Goal: Transaction & Acquisition: Purchase product/service

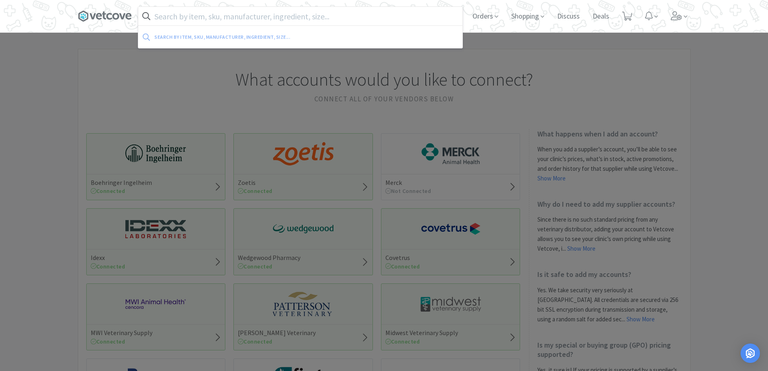
click at [252, 19] on input "text" at bounding box center [300, 16] width 324 height 19
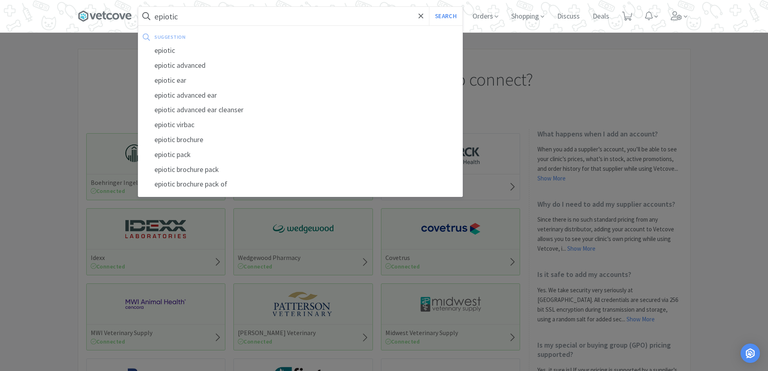
type input "epiotic"
click at [429, 7] on button "Search" at bounding box center [445, 16] width 33 height 19
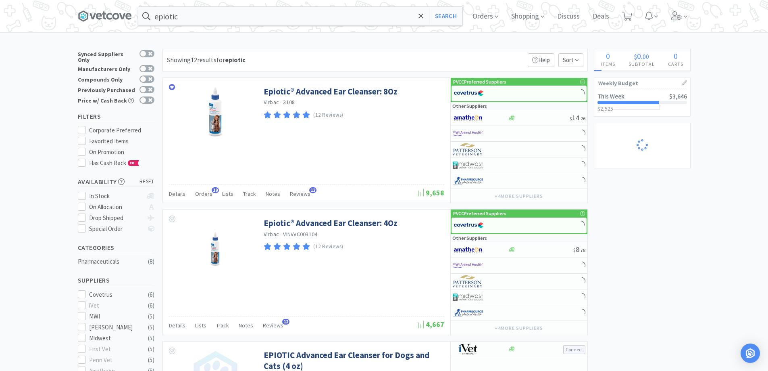
select select "6"
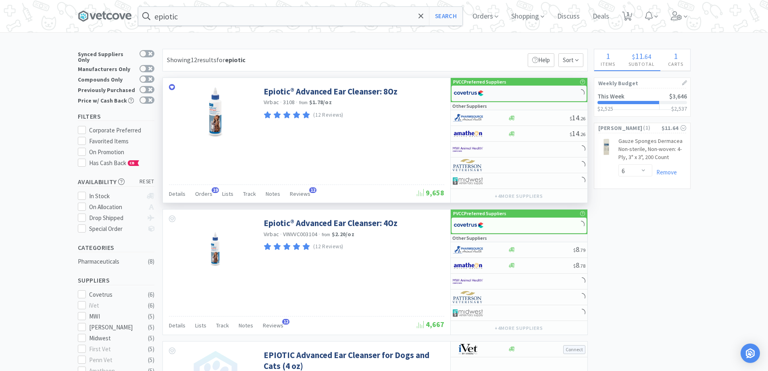
select select "3"
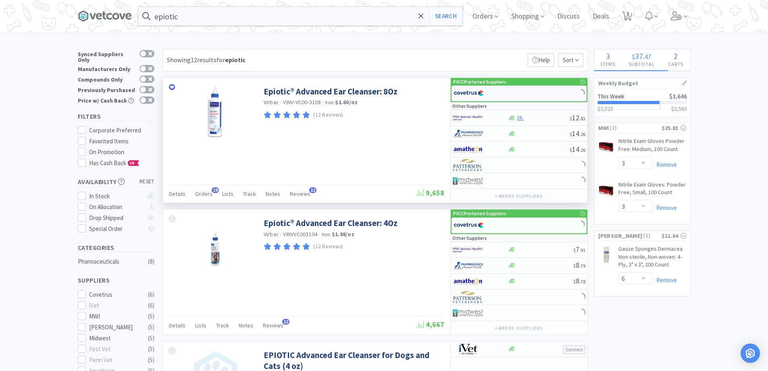
select select "1"
select select "2"
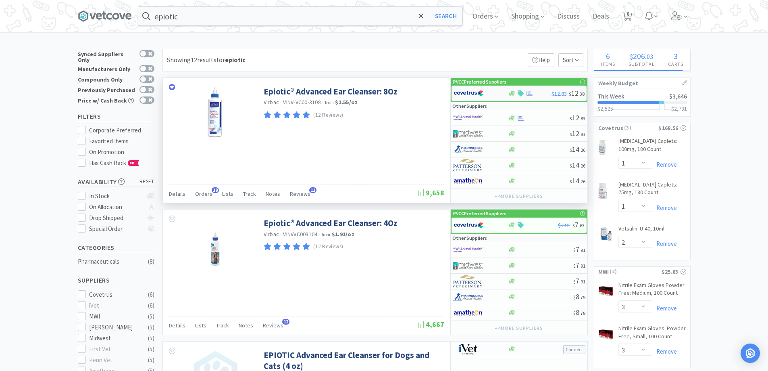
click at [526, 92] on div at bounding box center [530, 93] width 8 height 6
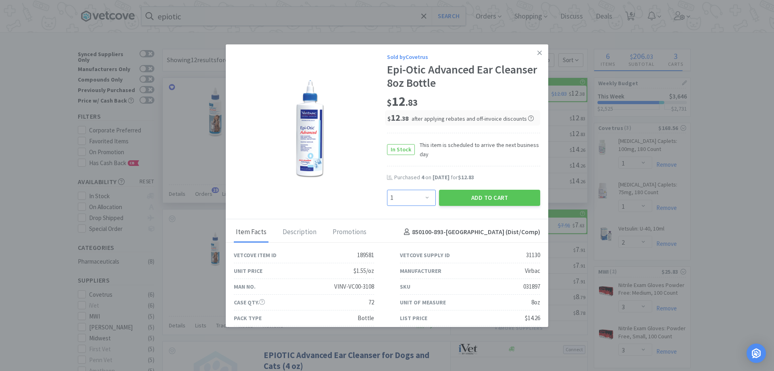
click at [417, 196] on select "Enter Quantity 1 2 3 4 5 6 7 8 9 10 11 12 13 14 15 16 17 18 19 20 Enter Quantity" at bounding box center [411, 198] width 49 height 16
select select "6"
click at [387, 190] on select "Enter Quantity 1 2 3 4 5 6 7 8 9 10 11 12 13 14 15 16 17 18 19 20 Enter Quantity" at bounding box center [411, 198] width 49 height 16
click at [461, 190] on button "Add to Cart" at bounding box center [489, 198] width 101 height 16
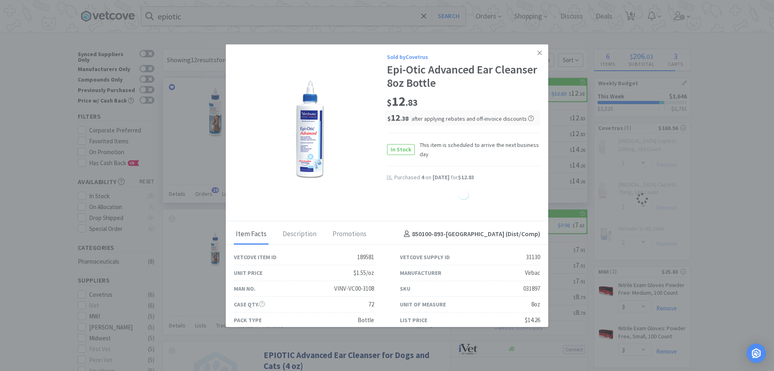
select select "1"
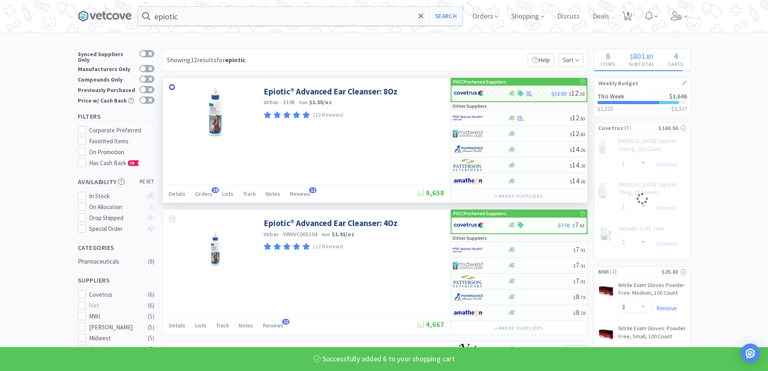
select select "6"
select select "2"
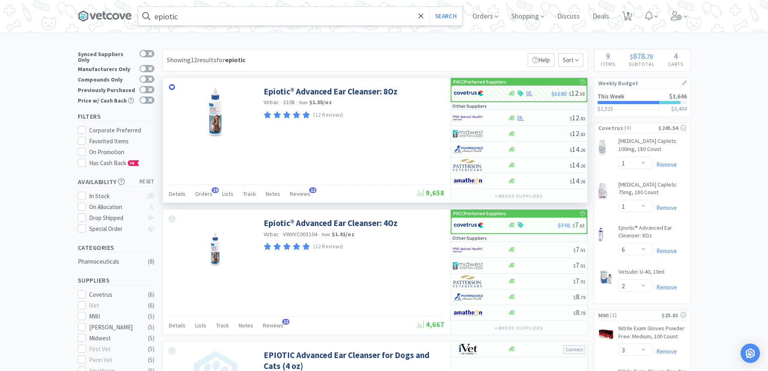
click at [222, 21] on input "epiotic" at bounding box center [300, 16] width 324 height 19
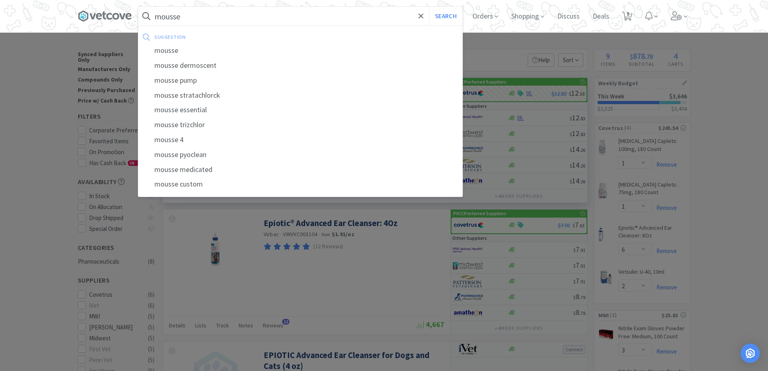
type input "mousse"
click at [429, 7] on button "Search" at bounding box center [445, 16] width 33 height 19
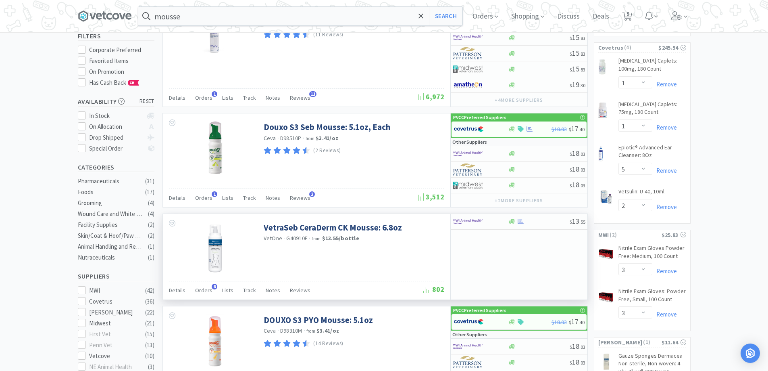
scroll to position [81, 0]
click at [506, 222] on div at bounding box center [480, 221] width 55 height 14
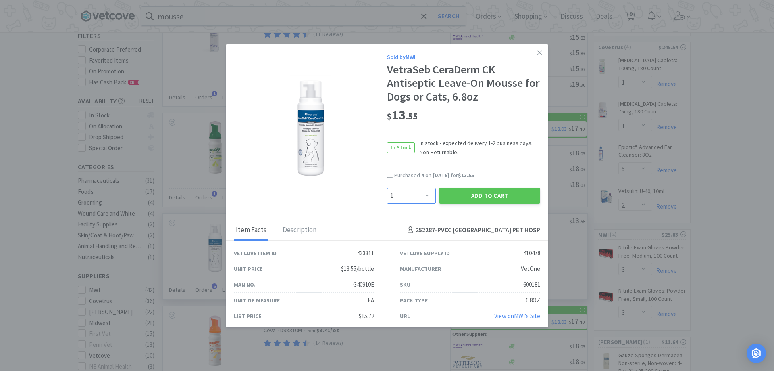
click at [407, 194] on select "Enter Quantity 1 2 3 4 5 6 7 8 9 10 11 12 13 14 15 16 17 18 19 20 Enter Quantity" at bounding box center [411, 196] width 49 height 16
select select "4"
click at [387, 188] on select "Enter Quantity 1 2 3 4 5 6 7 8 9 10 11 12 13 14 15 16 17 18 19 20 Enter Quantity" at bounding box center [411, 196] width 49 height 16
click at [449, 194] on button "Add to Cart" at bounding box center [489, 196] width 101 height 16
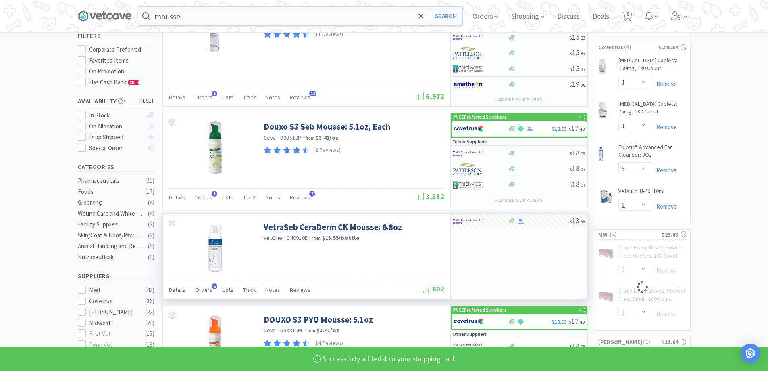
click at [225, 16] on input "mousse" at bounding box center [300, 16] width 324 height 19
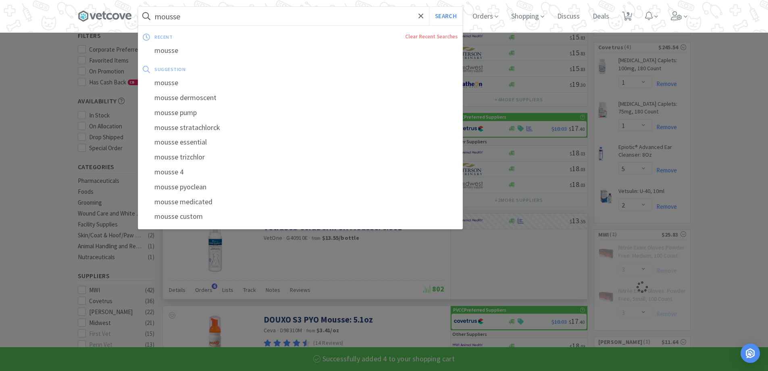
select select "4"
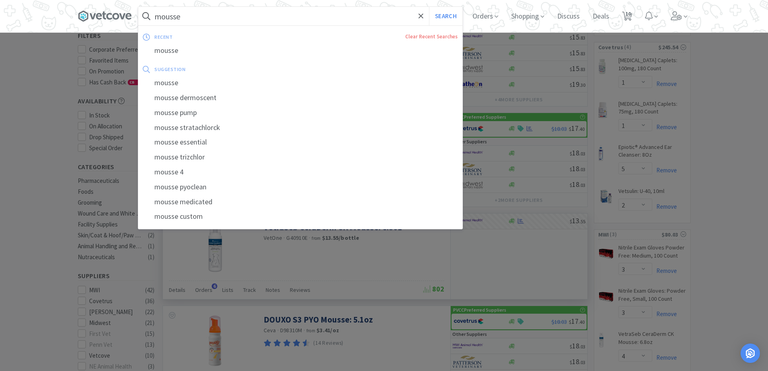
click at [743, 162] on div at bounding box center [384, 185] width 768 height 371
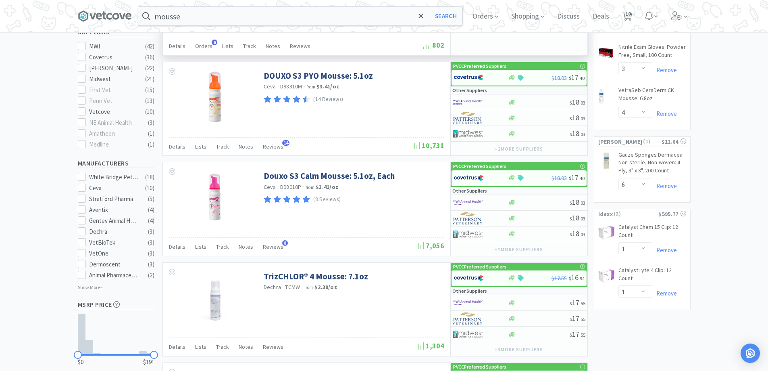
scroll to position [484, 0]
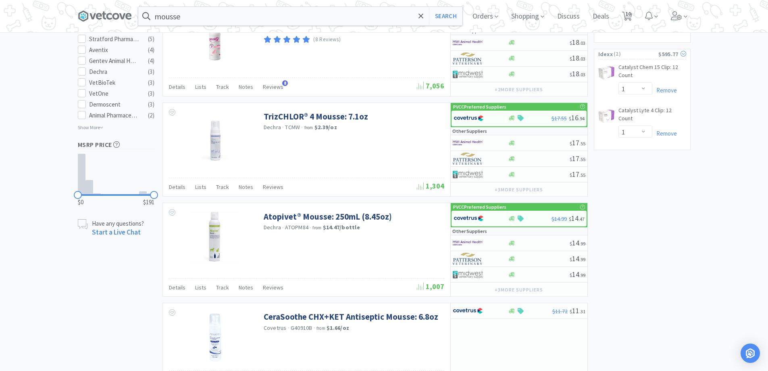
click at [633, 56] on span "( 2 )" at bounding box center [636, 54] width 46 height 8
click at [619, 55] on span "( 2 )" at bounding box center [636, 54] width 46 height 8
select select "1"
click at [631, 14] on span "10" at bounding box center [629, 14] width 6 height 32
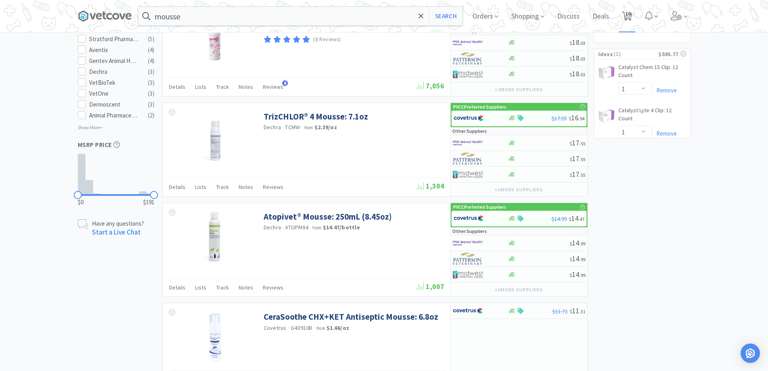
select select "1"
select select "6"
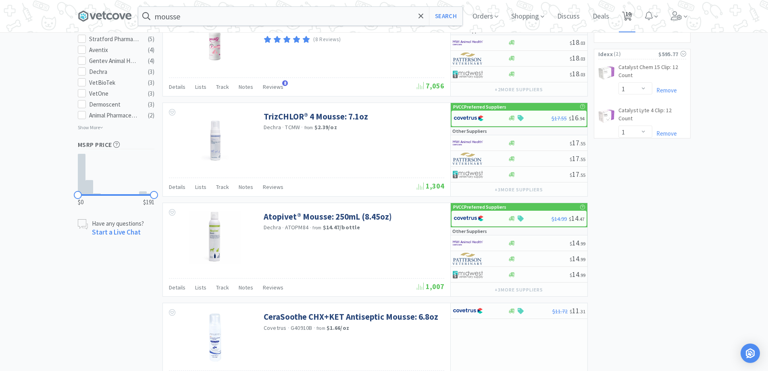
select select "2"
select select "3"
select select "4"
select select "6"
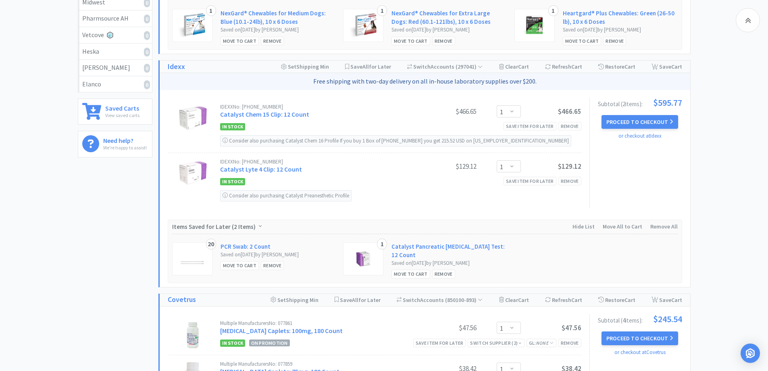
scroll to position [282, 0]
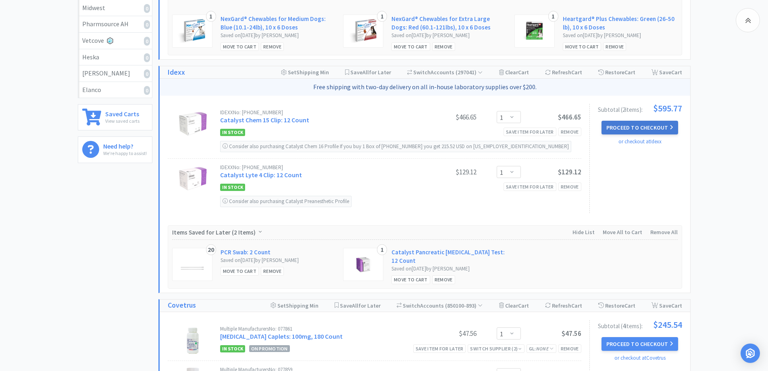
click at [630, 127] on button "Proceed to Checkout" at bounding box center [640, 128] width 77 height 14
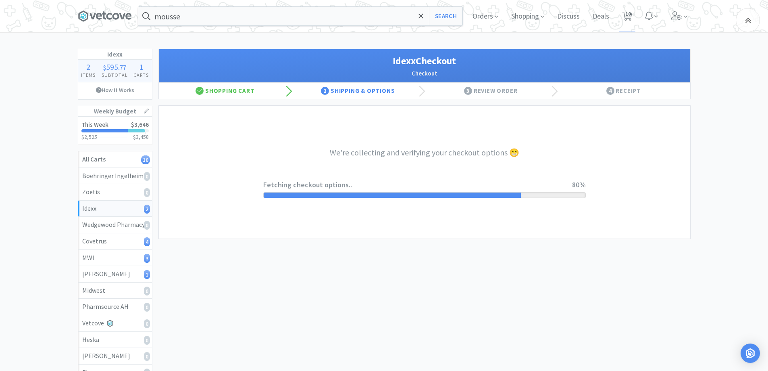
select select "904"
select select "003"
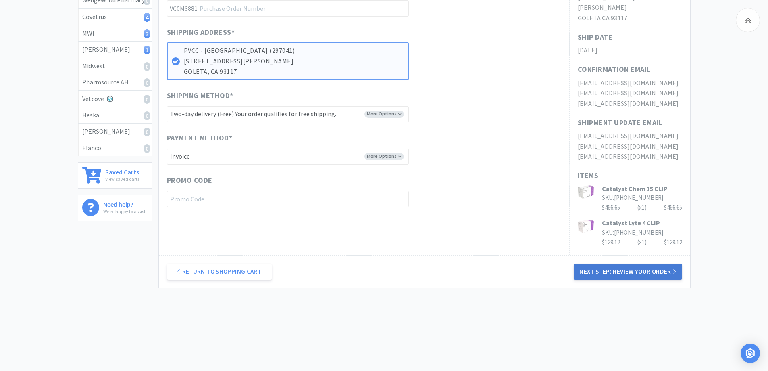
click at [582, 264] on button "Next Step: Review Your Order" at bounding box center [628, 271] width 108 height 16
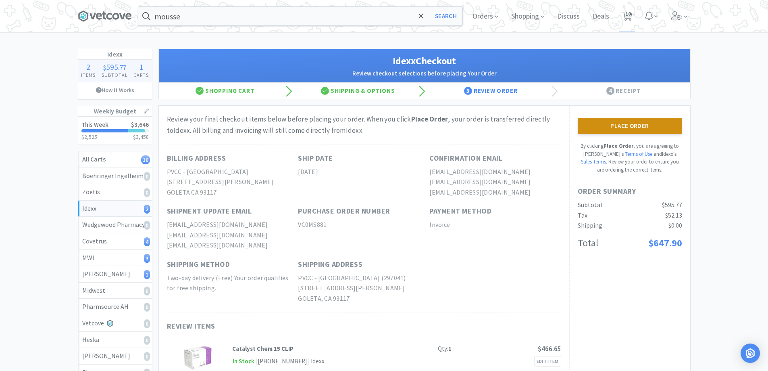
click at [605, 123] on button "Place Order" at bounding box center [630, 126] width 104 height 16
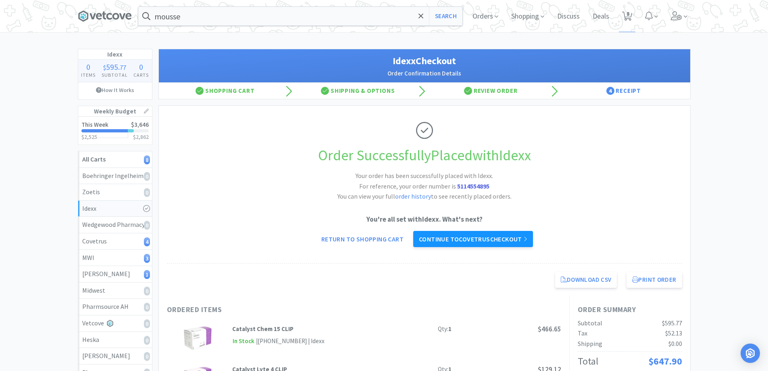
click at [509, 238] on link "Continue to Covetrus checkout" at bounding box center [473, 239] width 120 height 16
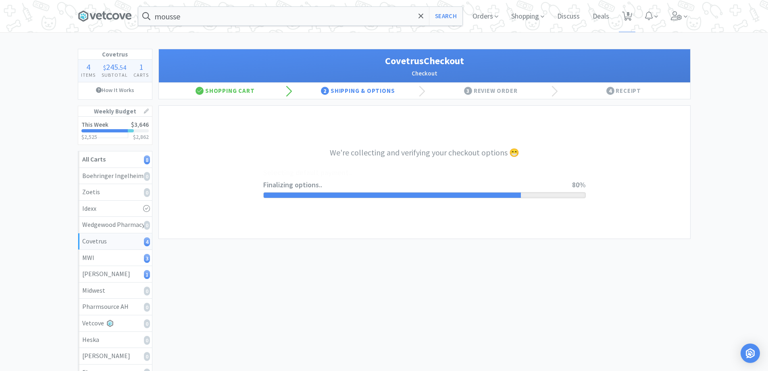
select select "ACCOUNT"
select select "cvt-standard-net"
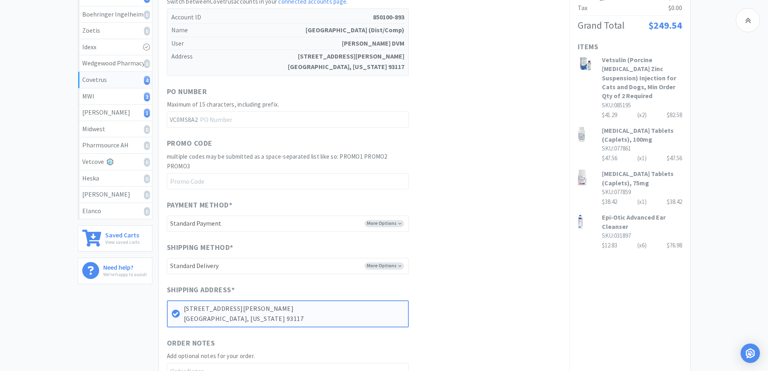
scroll to position [303, 0]
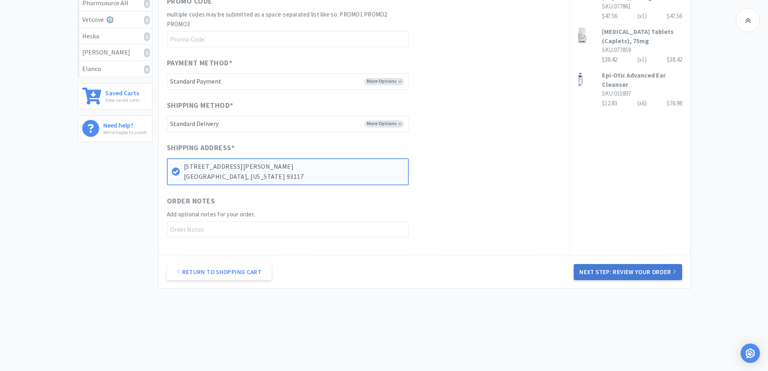
click at [649, 277] on button "Next Step: Review Your Order" at bounding box center [628, 272] width 108 height 16
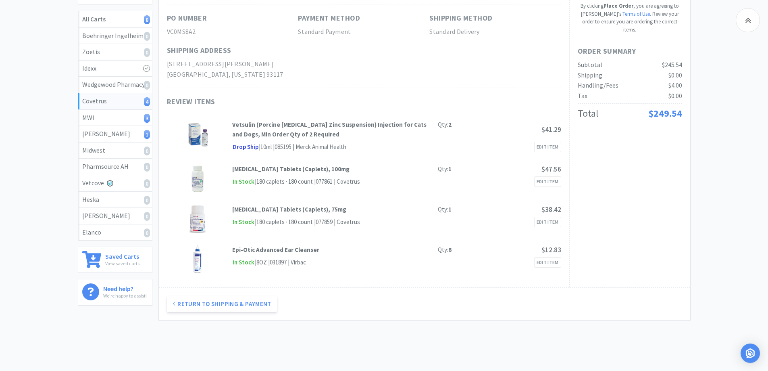
scroll to position [92, 0]
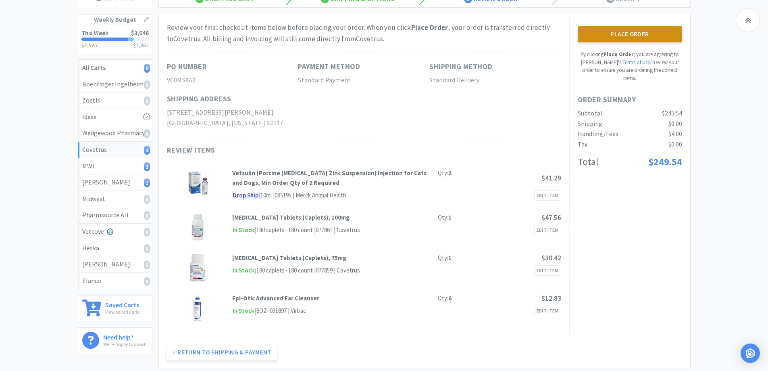
click at [603, 36] on button "Place Order" at bounding box center [630, 34] width 104 height 16
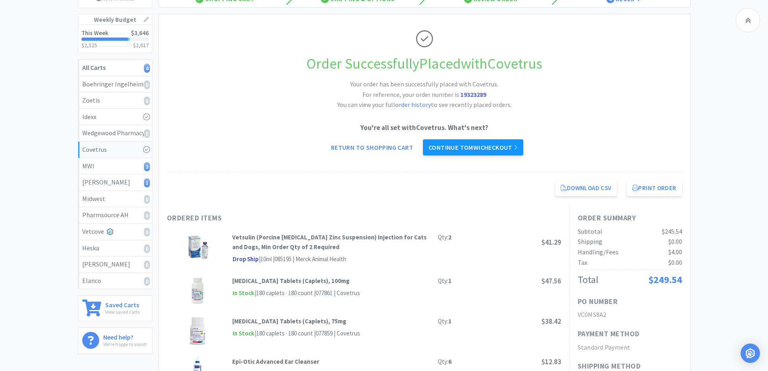
click at [479, 149] on link "Continue to MWI checkout" at bounding box center [473, 147] width 100 height 16
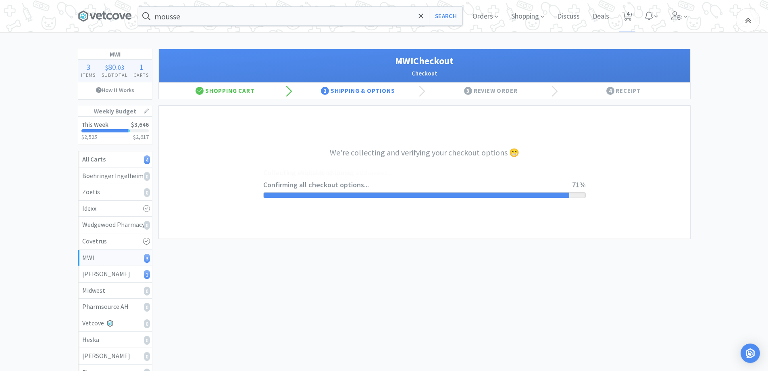
select select "STD_"
select select "FVS"
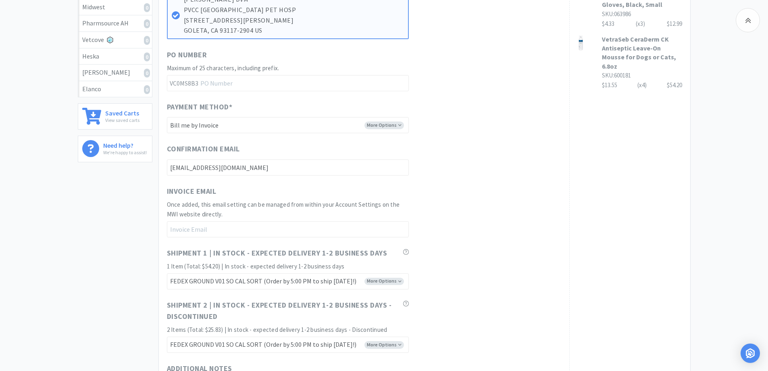
scroll to position [444, 0]
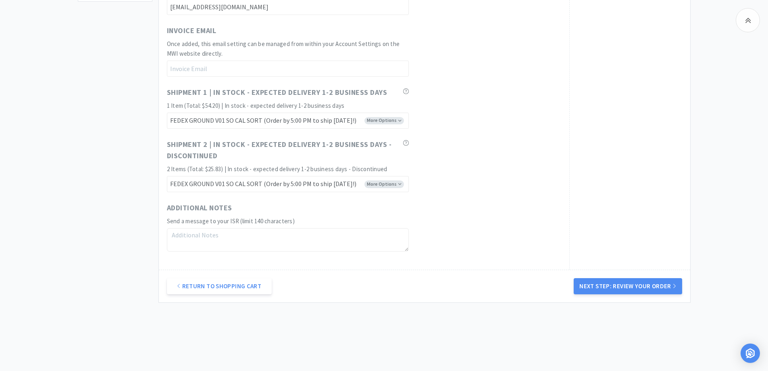
click at [650, 281] on button "Next Step: Review Your Order" at bounding box center [628, 286] width 108 height 16
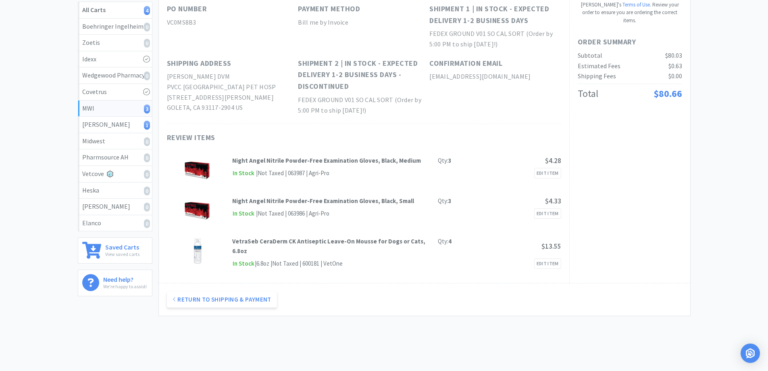
scroll to position [0, 0]
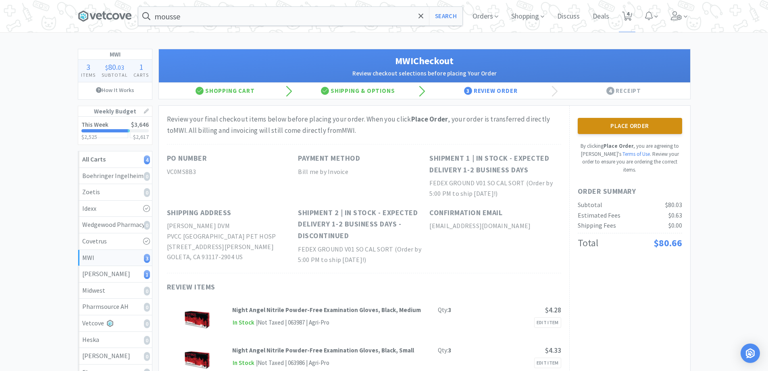
click at [651, 118] on button "Place Order" at bounding box center [630, 126] width 104 height 16
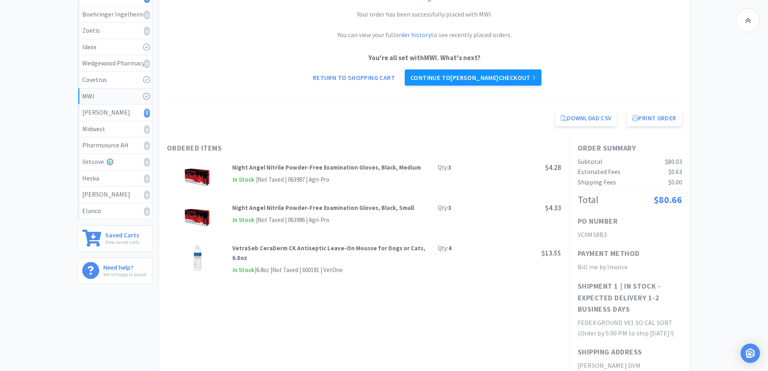
click at [470, 75] on link "Continue to [PERSON_NAME] checkout" at bounding box center [473, 77] width 137 height 16
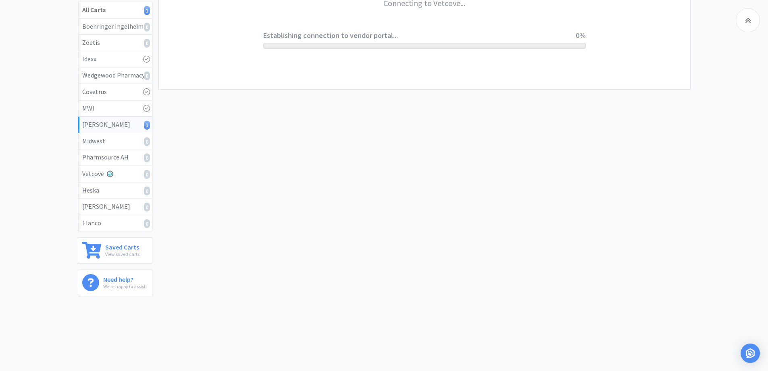
scroll to position [149, 0]
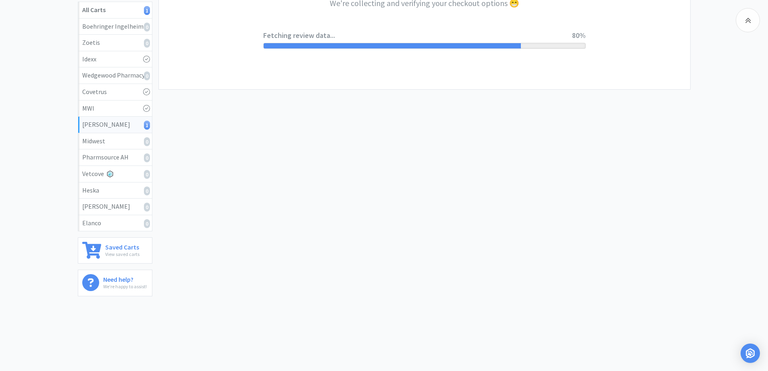
select select "1"
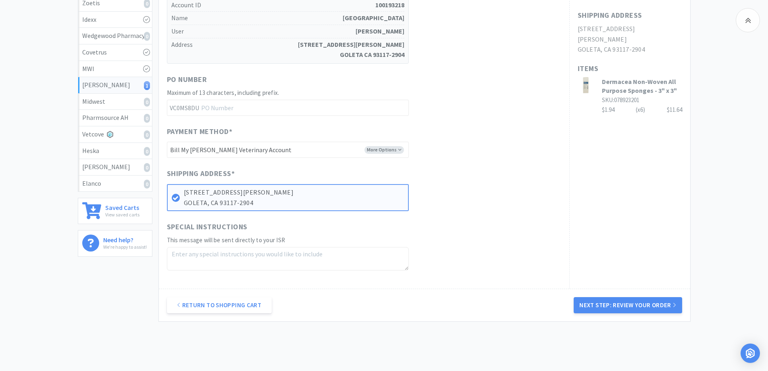
scroll to position [222, 0]
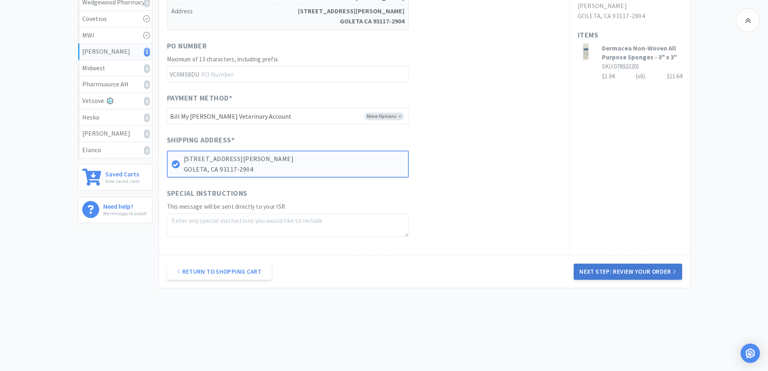
click at [640, 274] on button "Next Step: Review Your Order" at bounding box center [628, 271] width 108 height 16
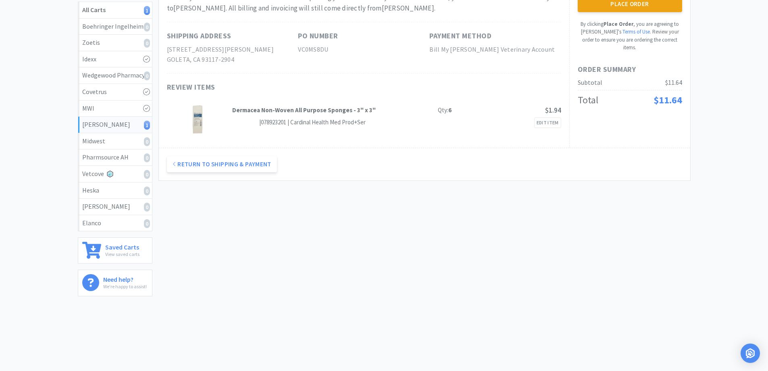
scroll to position [0, 0]
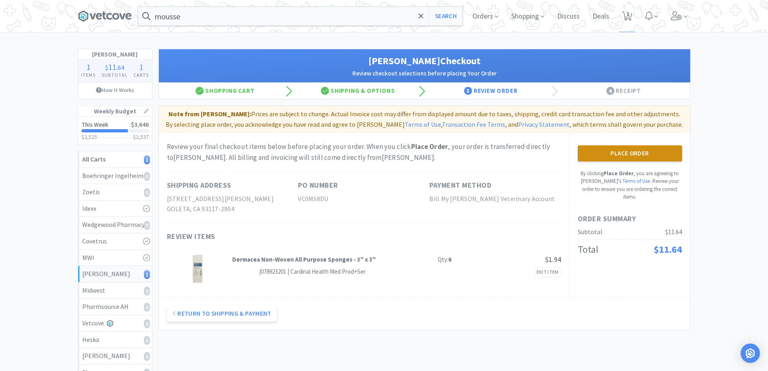
click at [639, 153] on button "Place Order" at bounding box center [630, 153] width 104 height 16
